Goal: Task Accomplishment & Management: Manage account settings

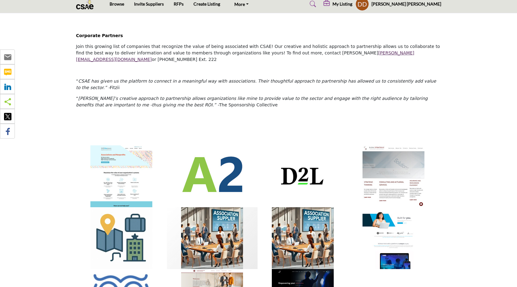
scroll to position [7, 0]
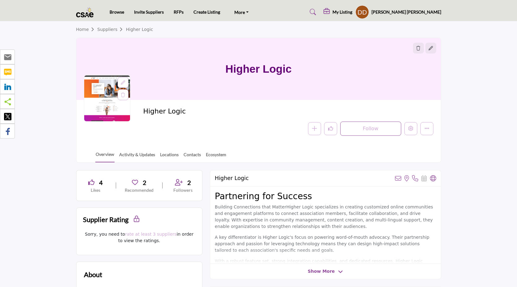
click at [120, 82] on div at bounding box center [123, 82] width 11 height 11
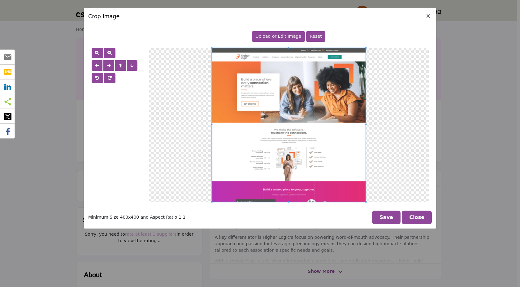
click at [285, 40] on div "Upload or Edit Image" at bounding box center [278, 36] width 53 height 11
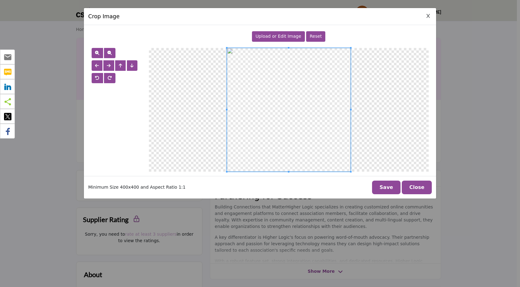
click at [385, 187] on button "Save" at bounding box center [386, 188] width 28 height 14
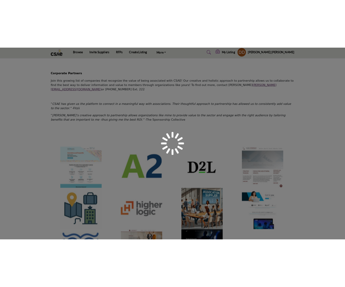
scroll to position [5, 0]
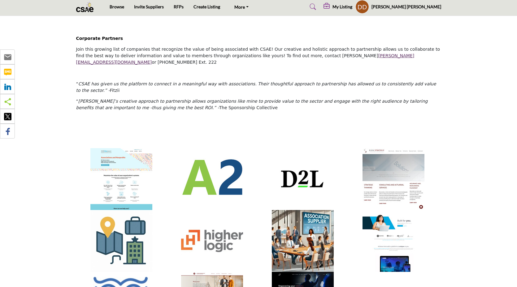
click at [322, 22] on section "Corporate Partners Join this growing list of companies that recognize the value…" at bounding box center [258, 252] width 517 height 473
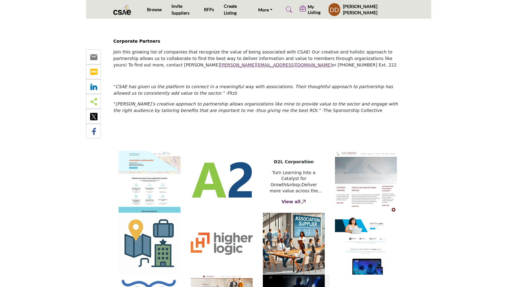
scroll to position [0, 0]
